Goal: Check status: Check status

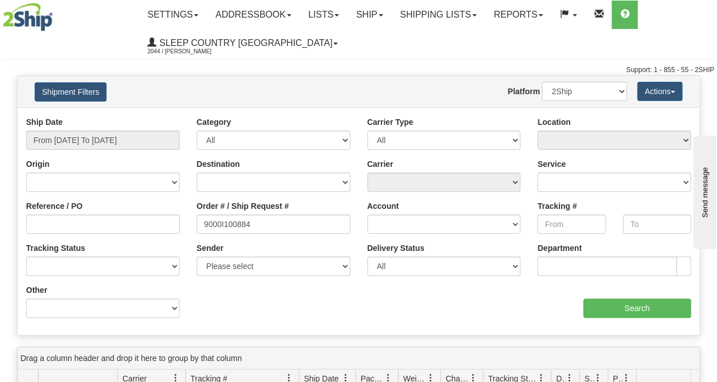
type input "9000I100884"
click at [103, 152] on div "Ship Date From 09/19/2025 To 09/20/2025" at bounding box center [103, 137] width 171 height 42
click at [100, 143] on input "From [DATE] To [DATE]" at bounding box center [103, 139] width 154 height 19
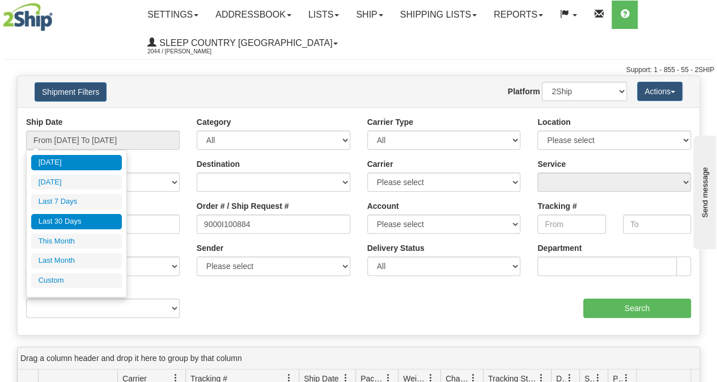
click at [81, 217] on li "Last 30 Days" at bounding box center [76, 221] width 91 height 15
type input "From [DATE] To [DATE]"
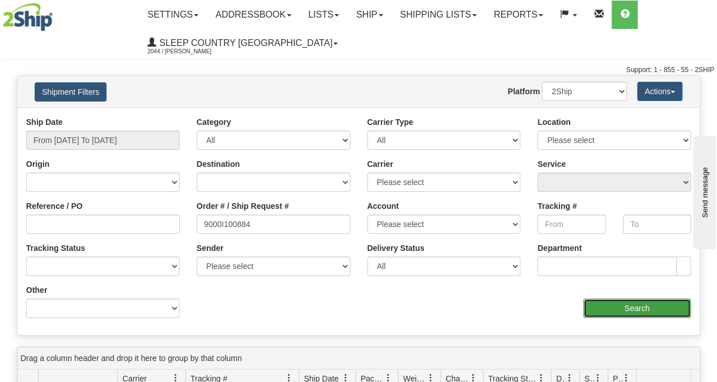
click at [683, 300] on input "Search" at bounding box center [638, 307] width 108 height 19
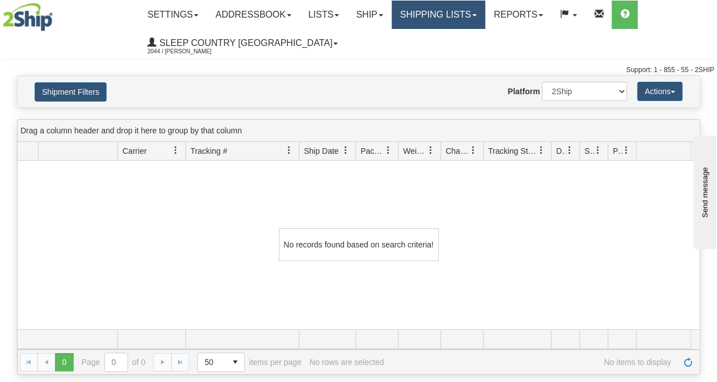
click at [438, 7] on link "Shipping lists" at bounding box center [439, 15] width 94 height 28
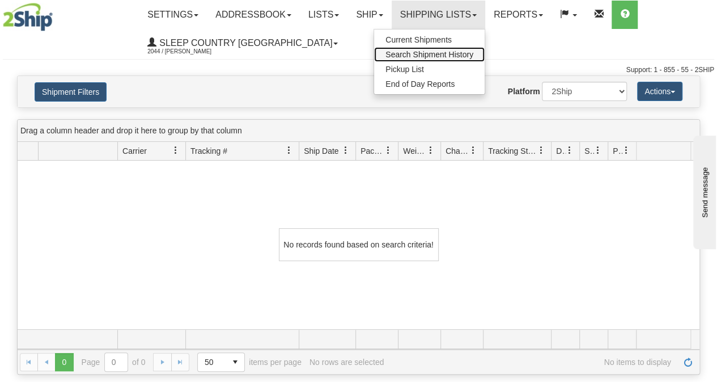
click at [429, 54] on span "Search Shipment History" at bounding box center [430, 54] width 88 height 9
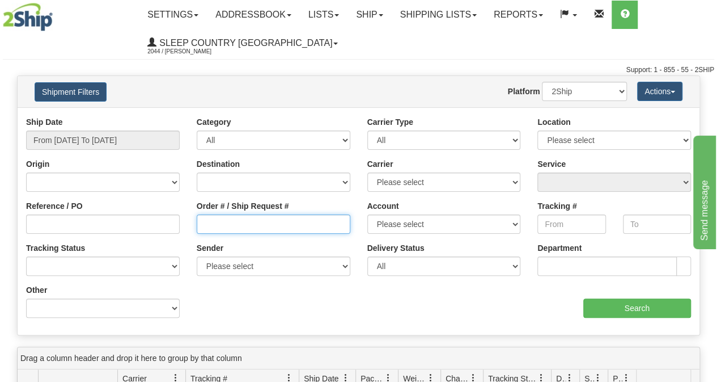
click at [223, 224] on input "Order # / Ship Request #" at bounding box center [274, 223] width 154 height 19
paste input "9000I098308"
type input "9000I098308"
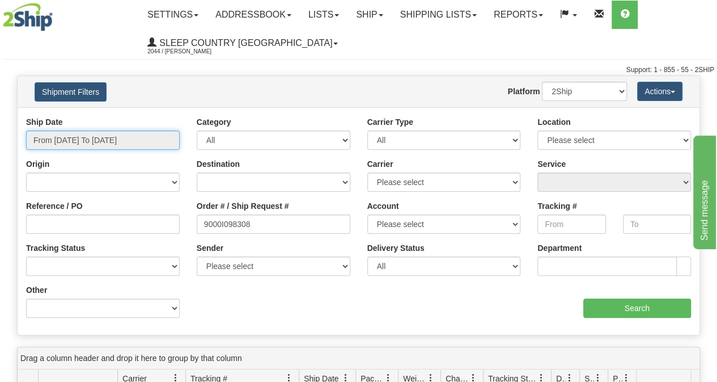
click at [100, 131] on input "From [DATE] To [DATE]" at bounding box center [103, 139] width 154 height 19
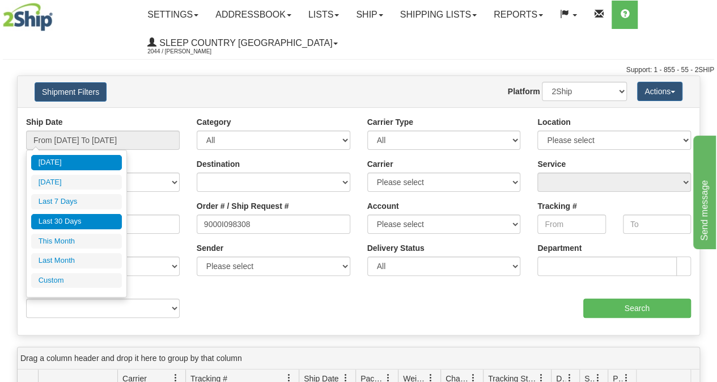
click at [68, 215] on li "Last 30 Days" at bounding box center [76, 221] width 91 height 15
type input "From [DATE] To [DATE]"
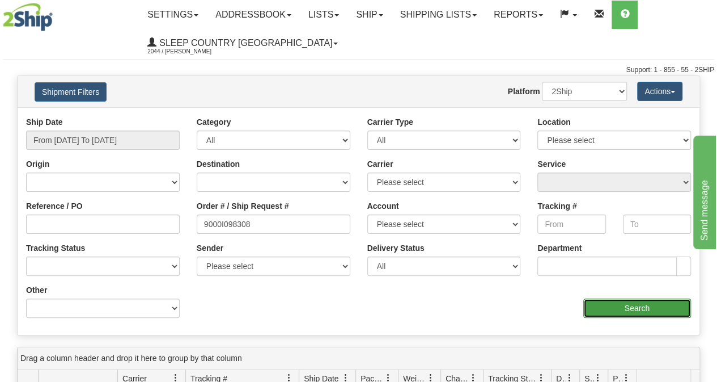
click at [661, 300] on input "Search" at bounding box center [638, 307] width 108 height 19
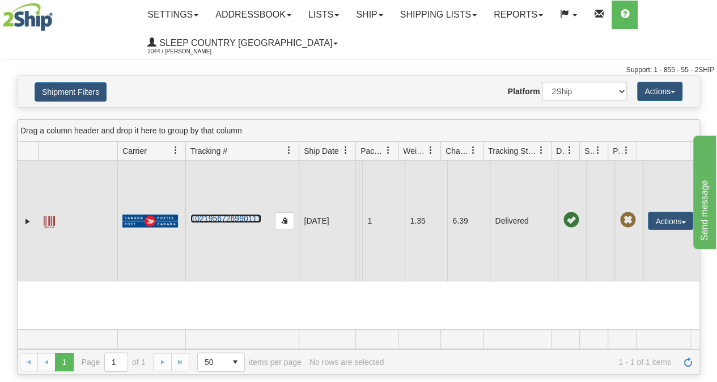
click at [210, 217] on link "1021956726990111" at bounding box center [226, 218] width 71 height 9
